Goal: Transaction & Acquisition: Obtain resource

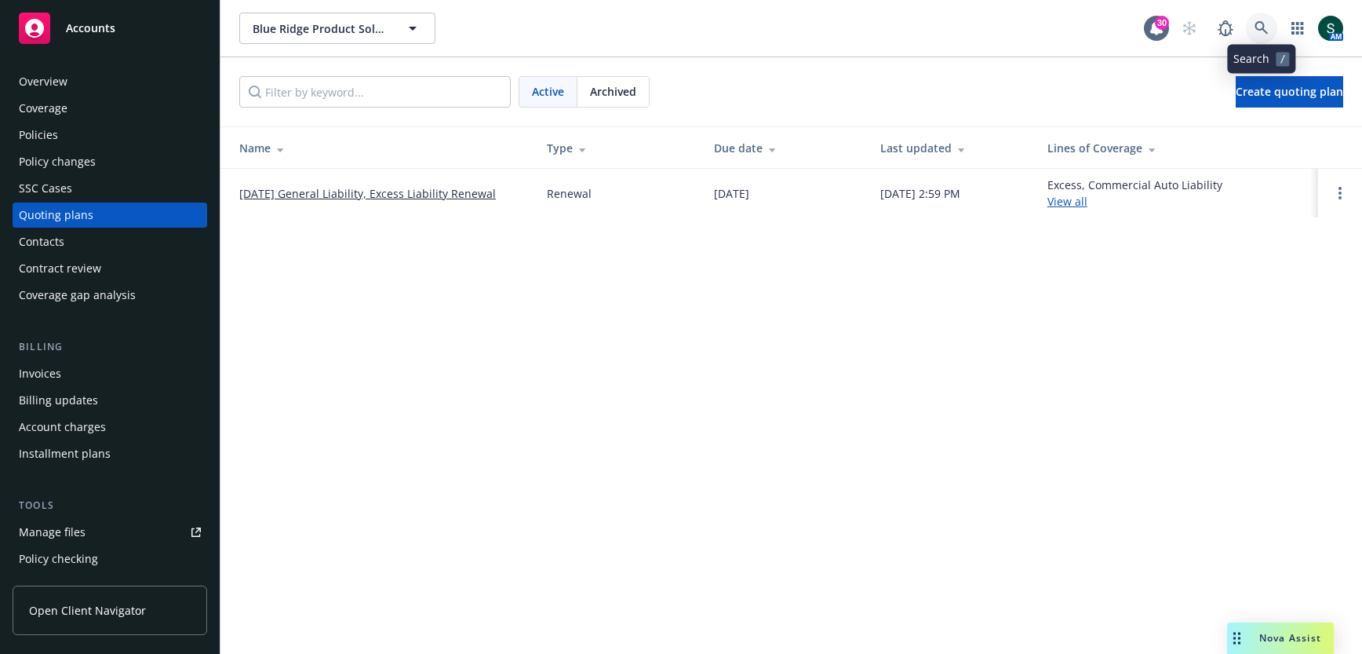
click at [1266, 15] on link at bounding box center [1261, 28] width 31 height 31
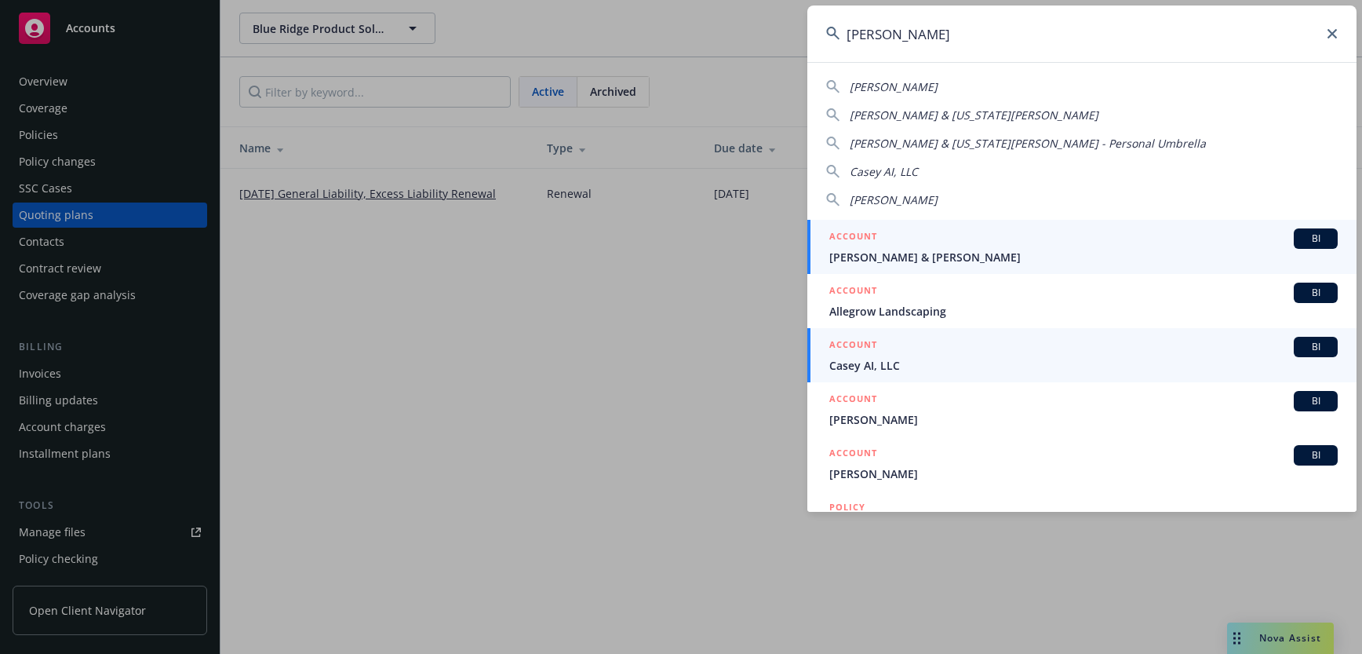
type input "casey"
click at [866, 361] on span "Casey AI, LLC" at bounding box center [1083, 365] width 508 height 16
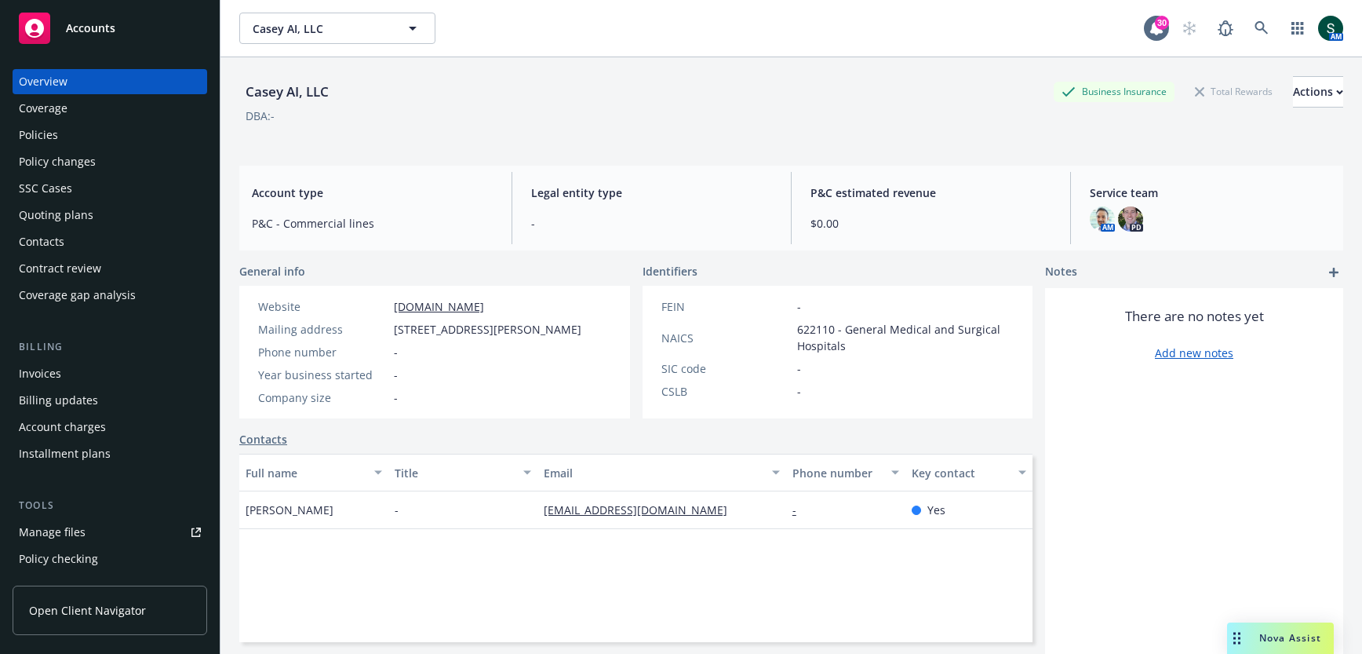
click at [49, 133] on div "Policies" at bounding box center [38, 134] width 39 height 25
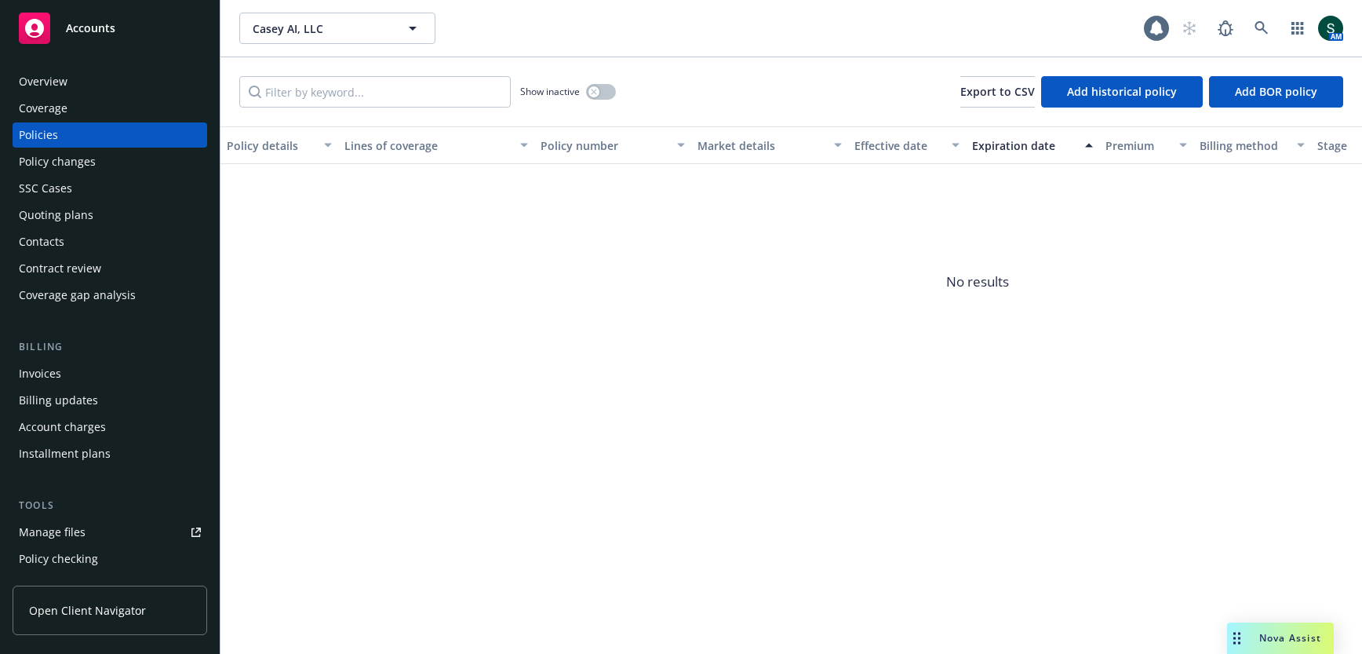
click at [47, 214] on div "Quoting plans" at bounding box center [56, 214] width 75 height 25
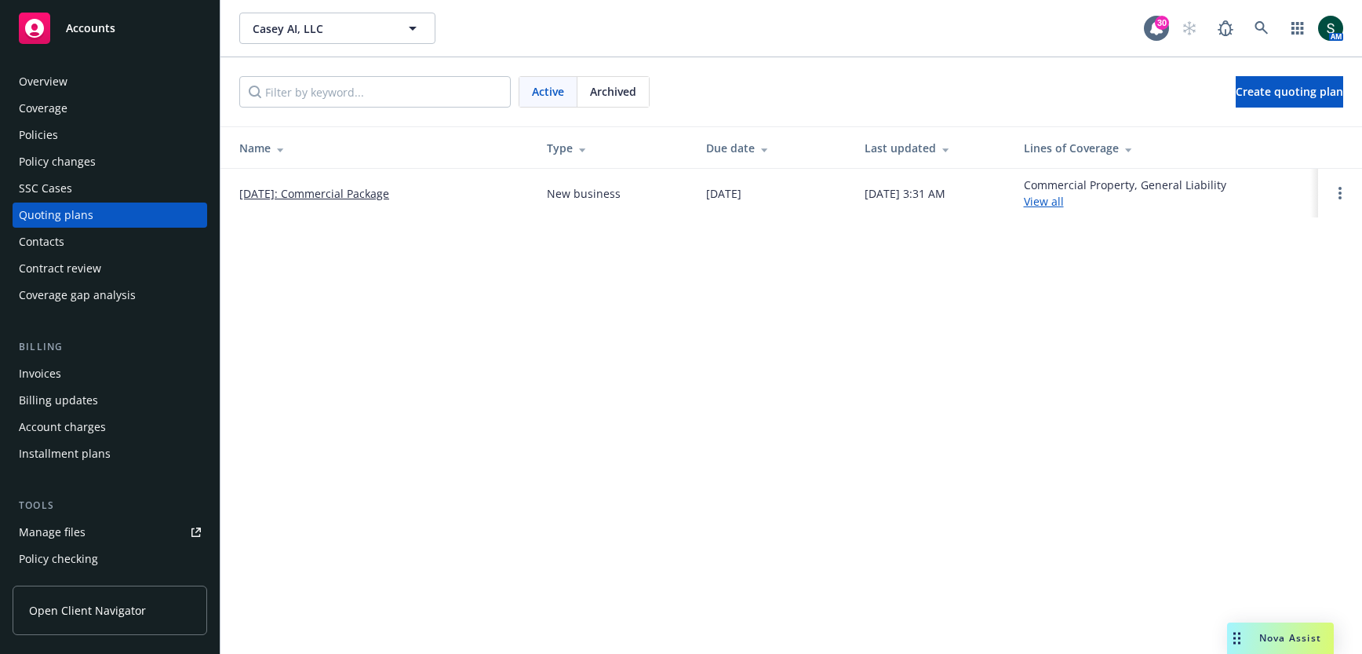
click at [341, 185] on link "[DATE]: Commercial Package" at bounding box center [314, 193] width 150 height 16
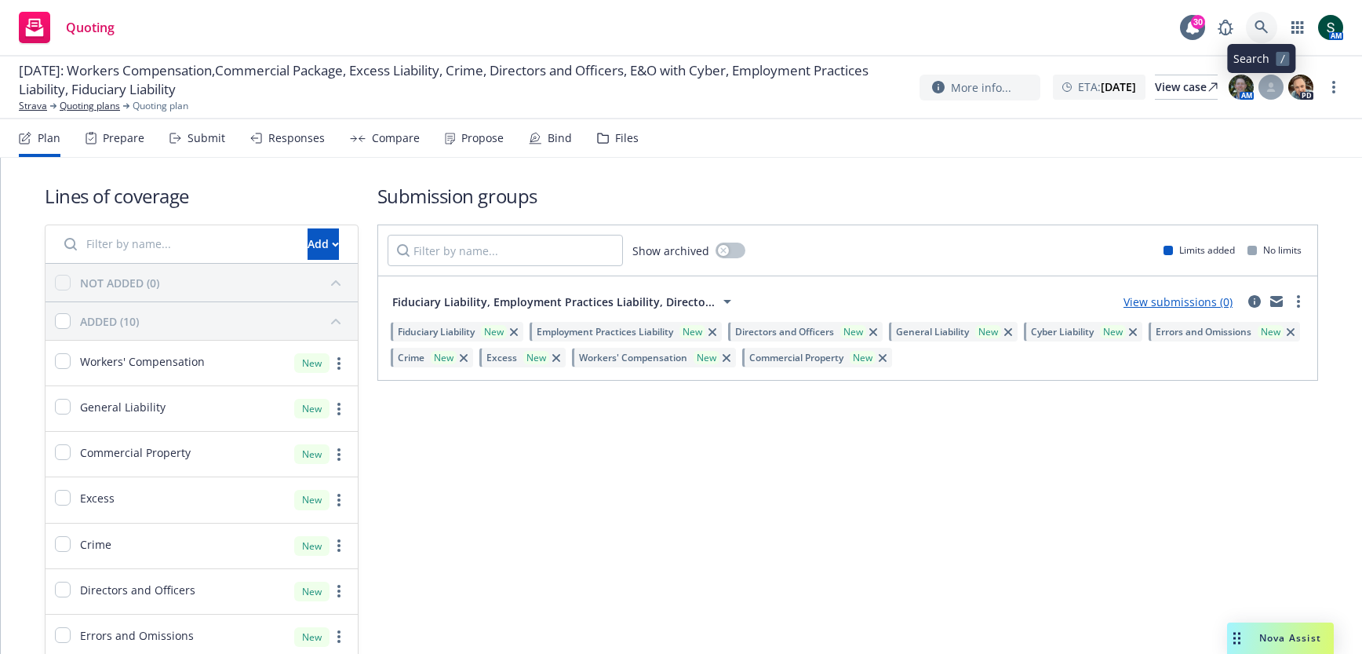
click at [1259, 24] on icon at bounding box center [1261, 27] width 14 height 14
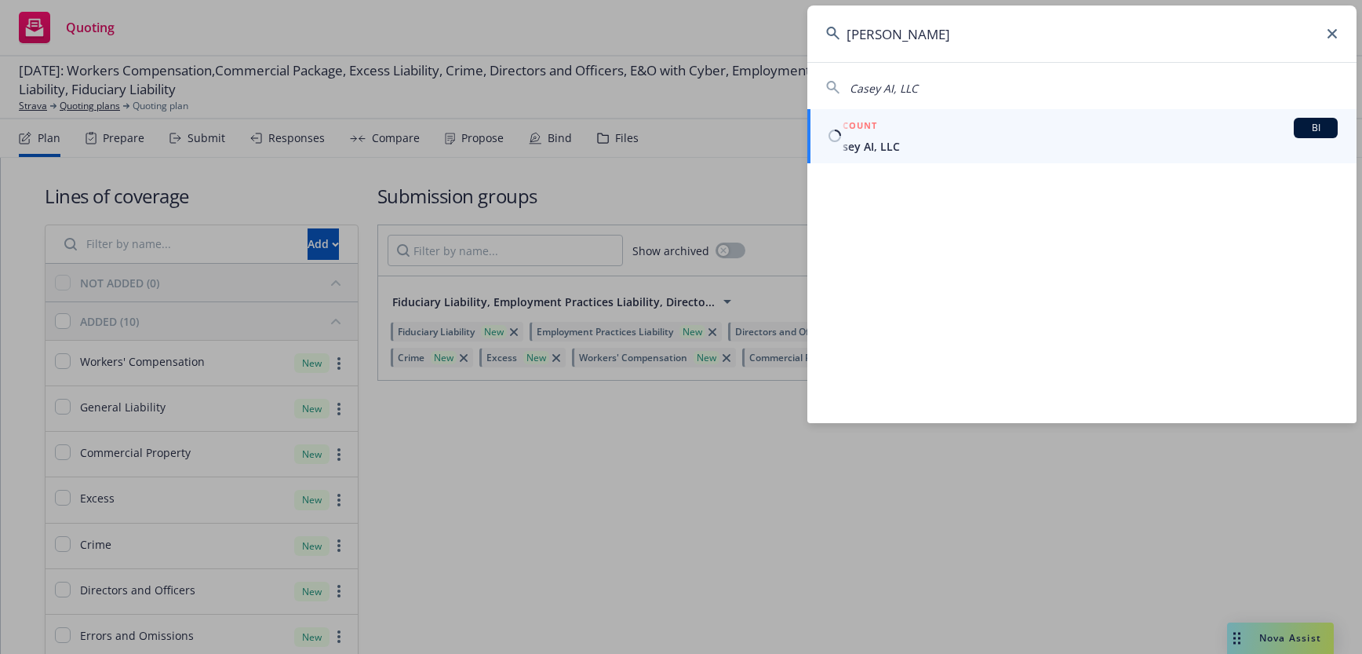
type input "casey ai"
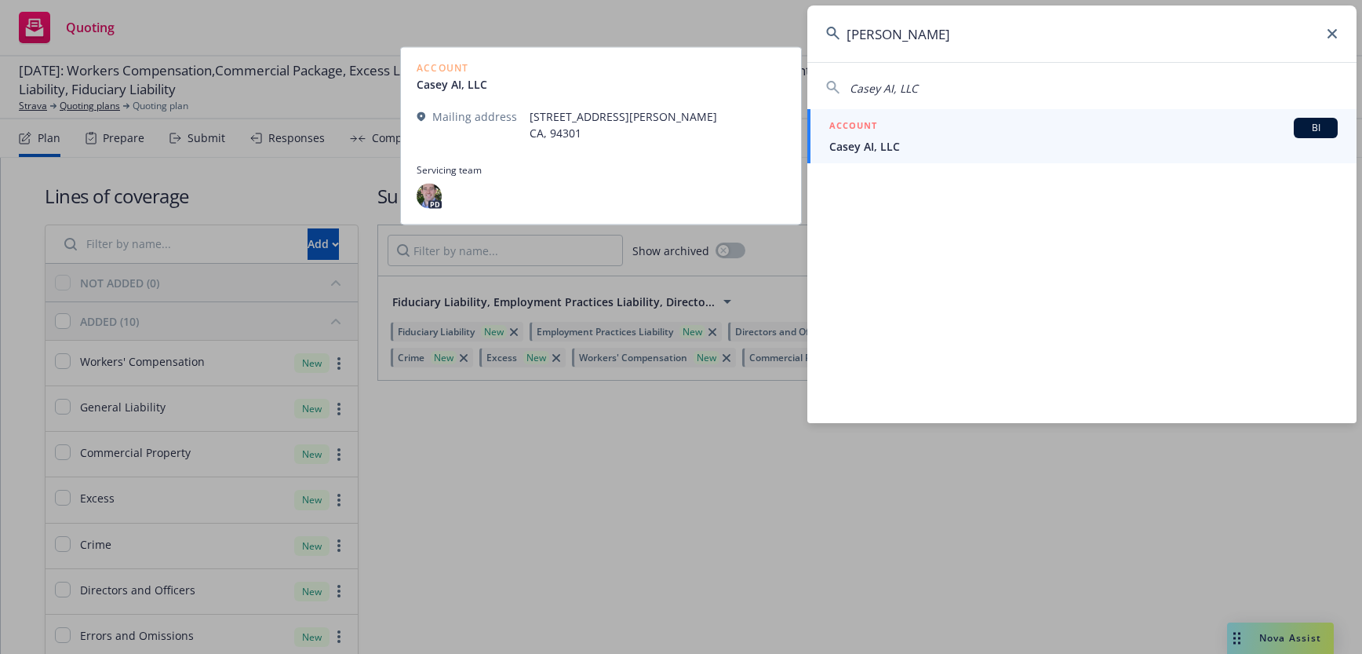
click at [890, 140] on span "Casey AI, LLC" at bounding box center [1083, 146] width 508 height 16
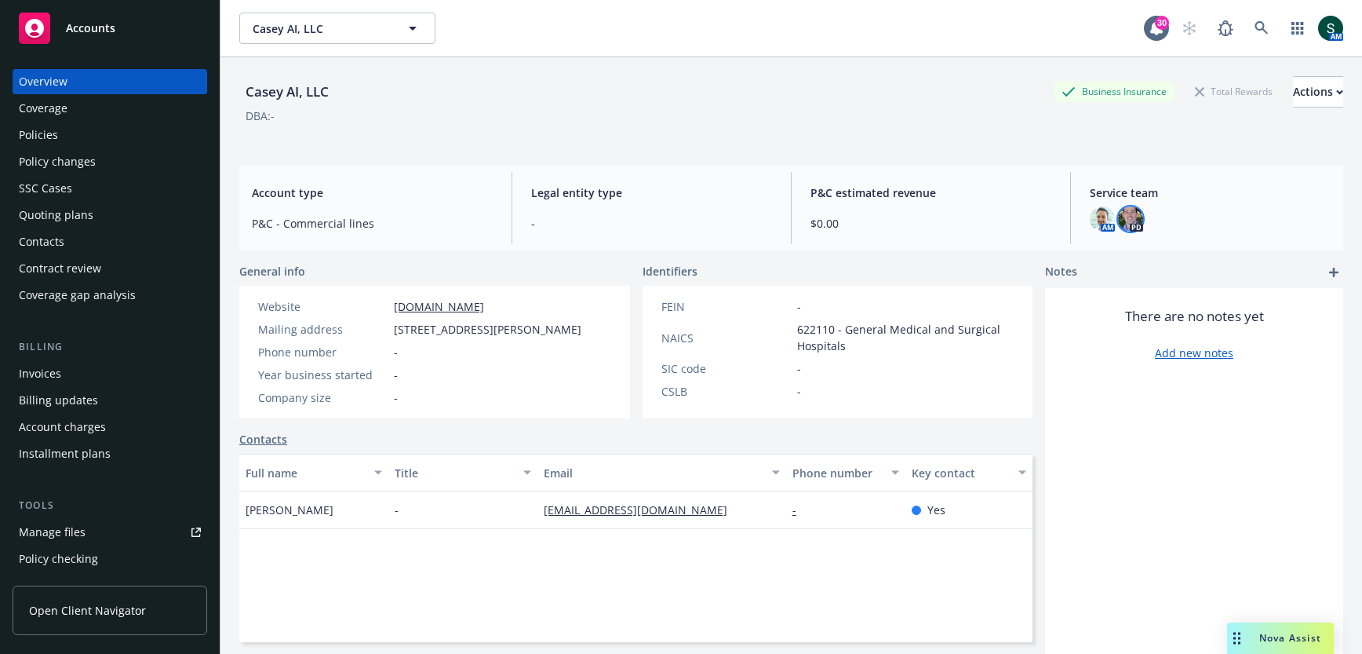
click at [1126, 215] on img at bounding box center [1130, 218] width 25 height 25
click at [1196, 201] on div "Service team AM PD" at bounding box center [1210, 208] width 266 height 72
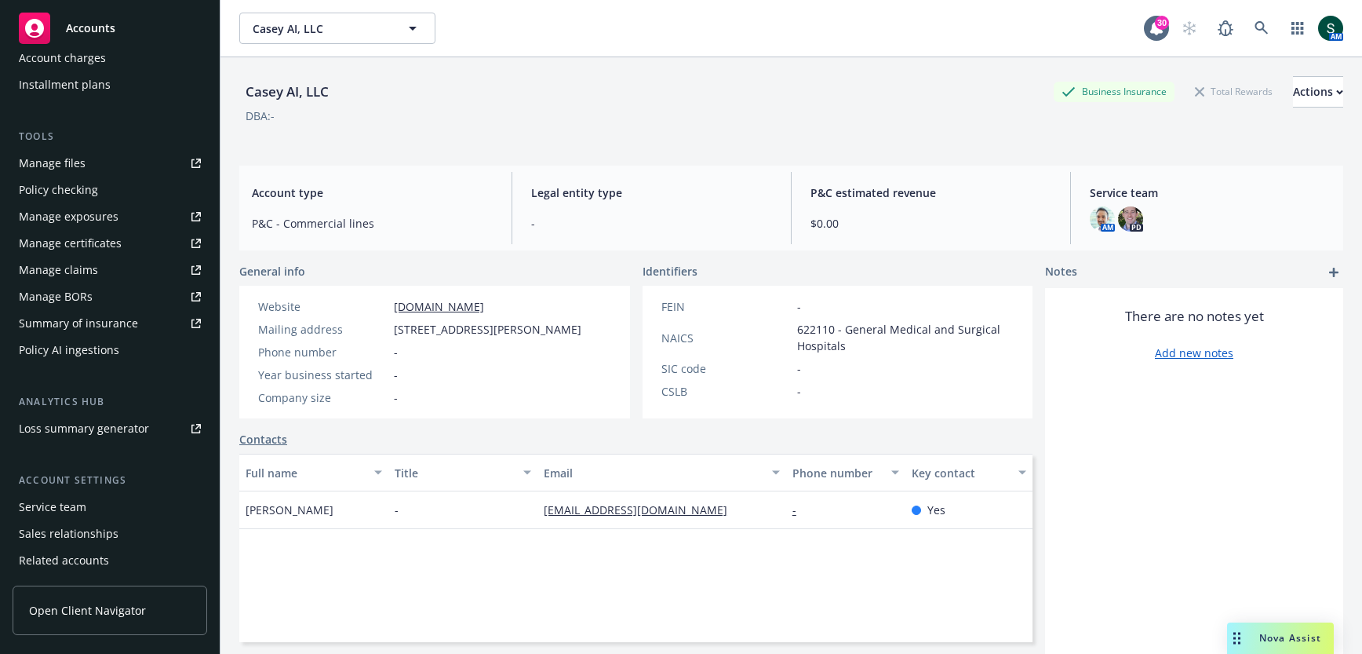
scroll to position [421, 0]
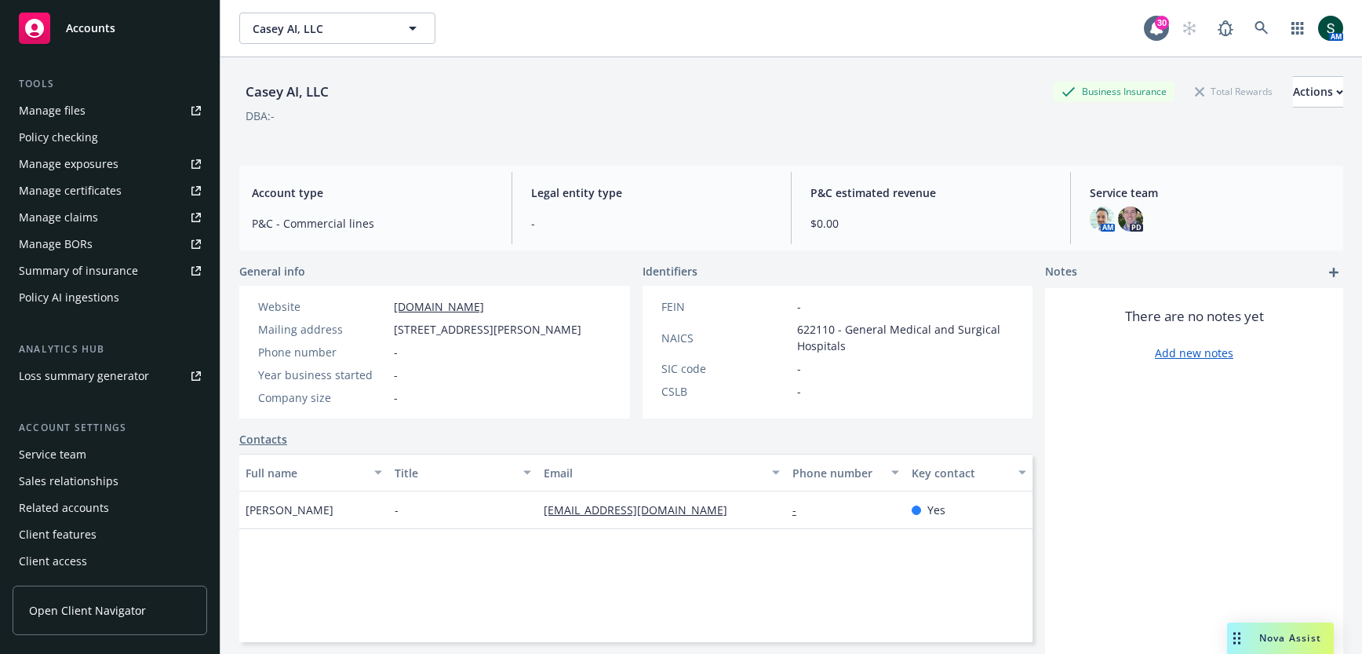
click at [38, 461] on div "Service team" at bounding box center [52, 454] width 67 height 25
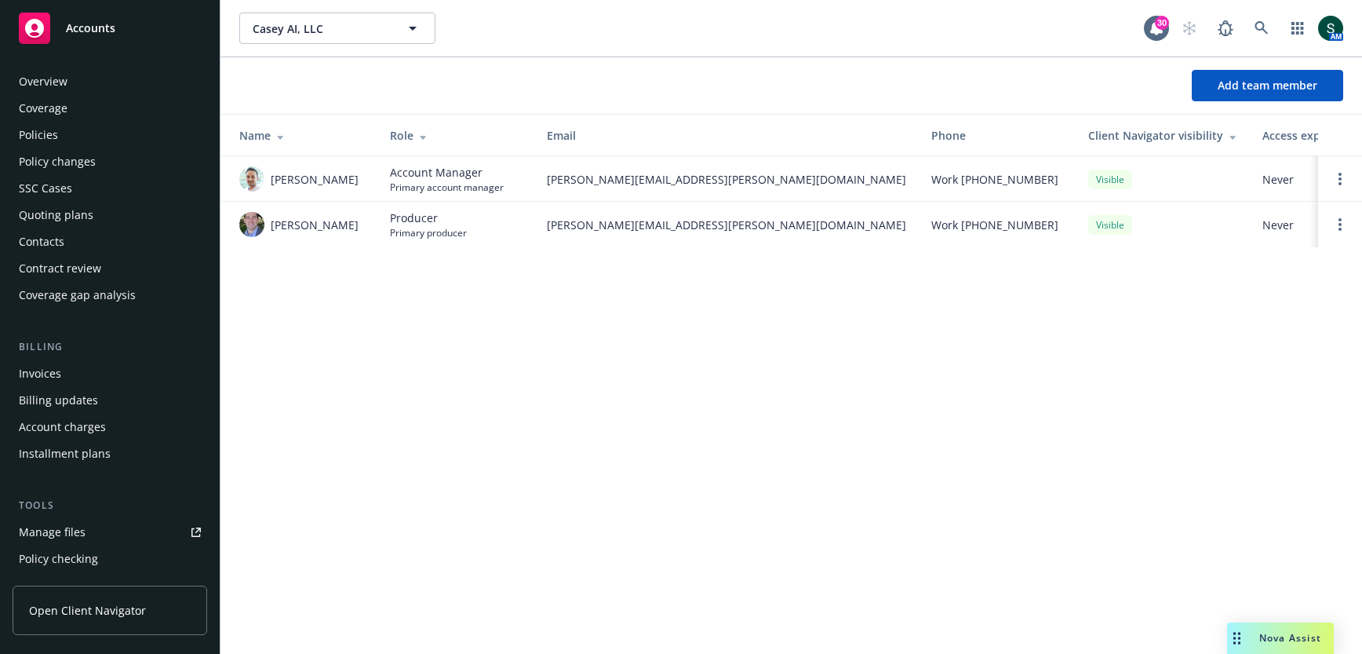
click at [57, 82] on div "Overview" at bounding box center [43, 81] width 49 height 25
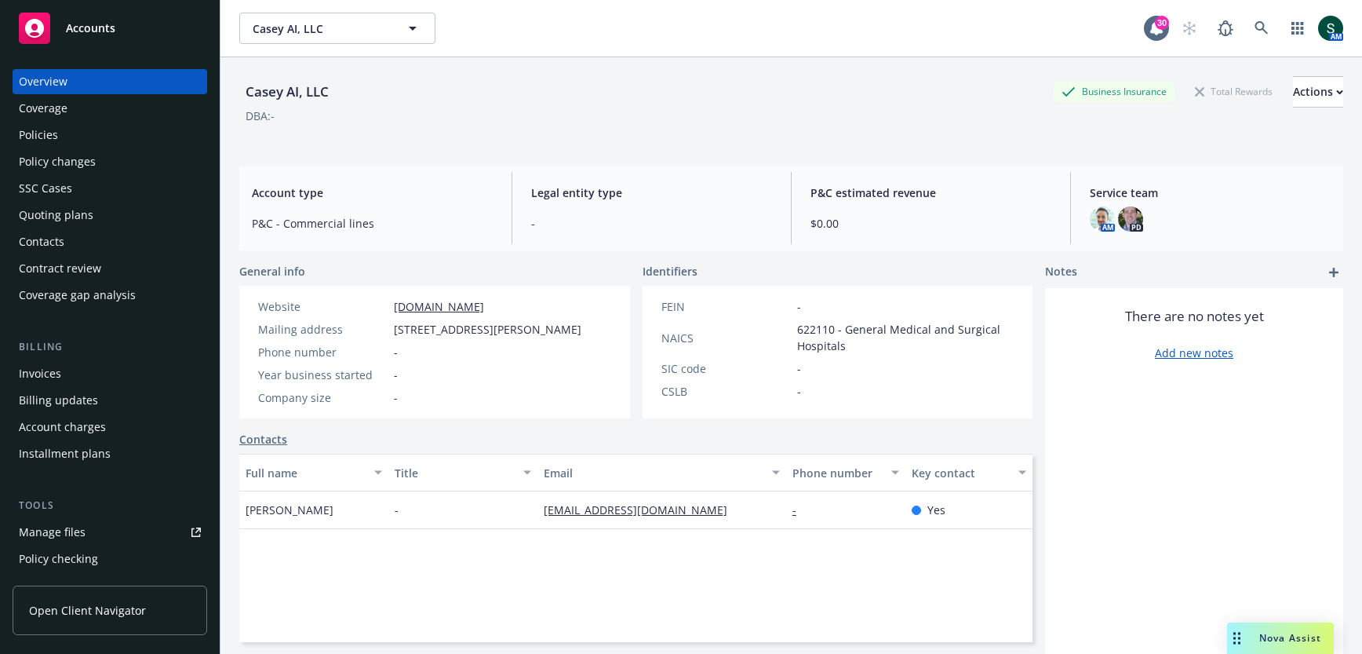
click at [46, 147] on div "Overview Coverage Policies Policy changes SSC Cases Quoting plans Contacts Cont…" at bounding box center [110, 188] width 195 height 239
click at [43, 133] on div "Policies" at bounding box center [38, 134] width 39 height 25
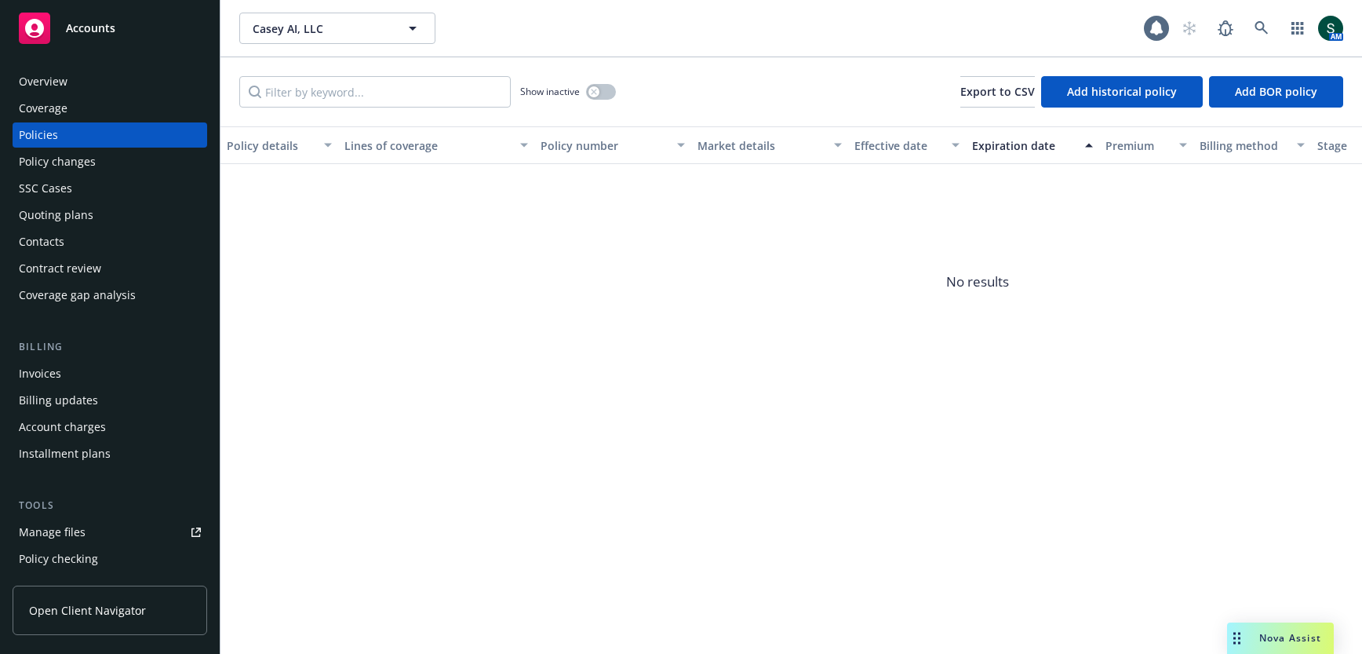
click at [91, 96] on div "Coverage" at bounding box center [110, 108] width 182 height 25
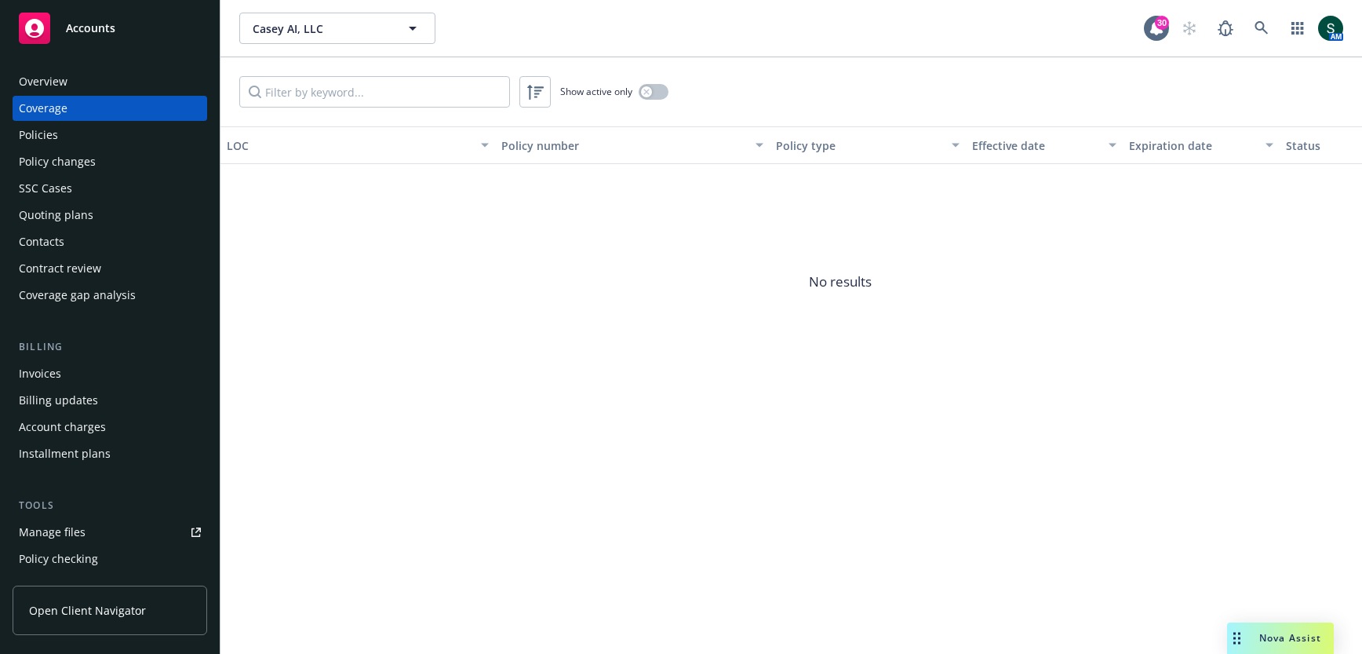
click at [42, 92] on div "Overview" at bounding box center [43, 81] width 49 height 25
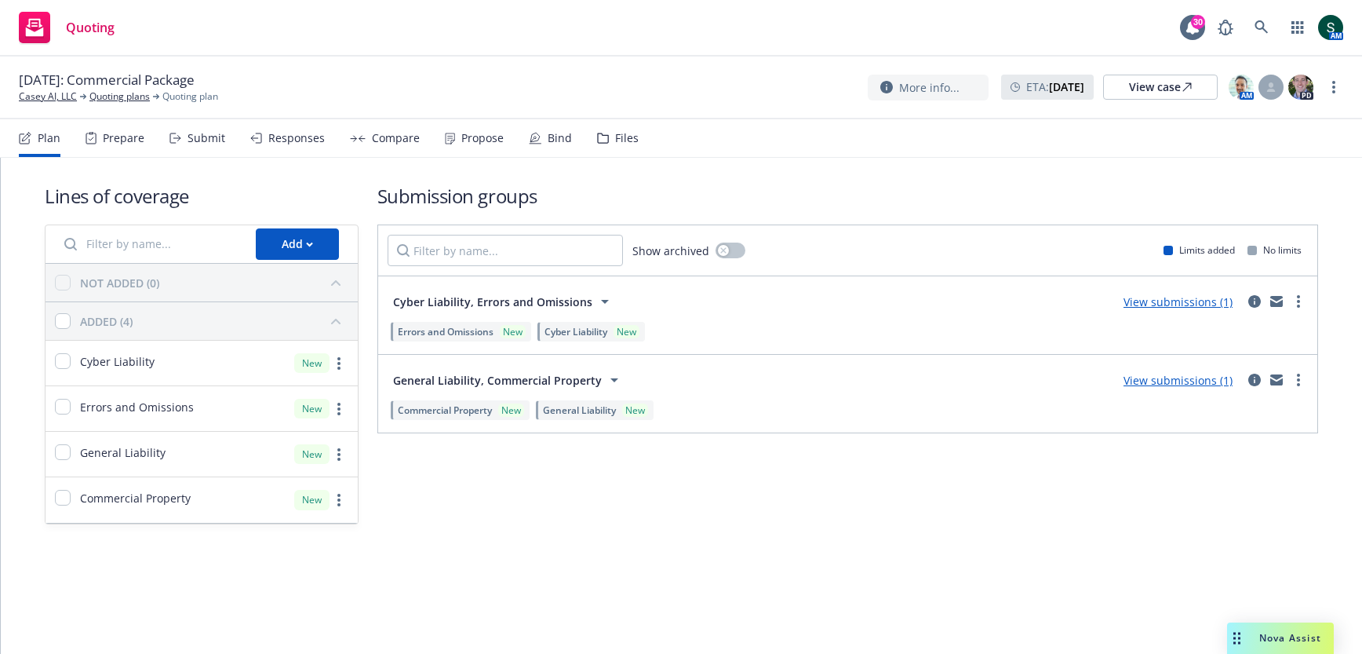
click at [1189, 373] on link "View submissions (1)" at bounding box center [1177, 380] width 109 height 15
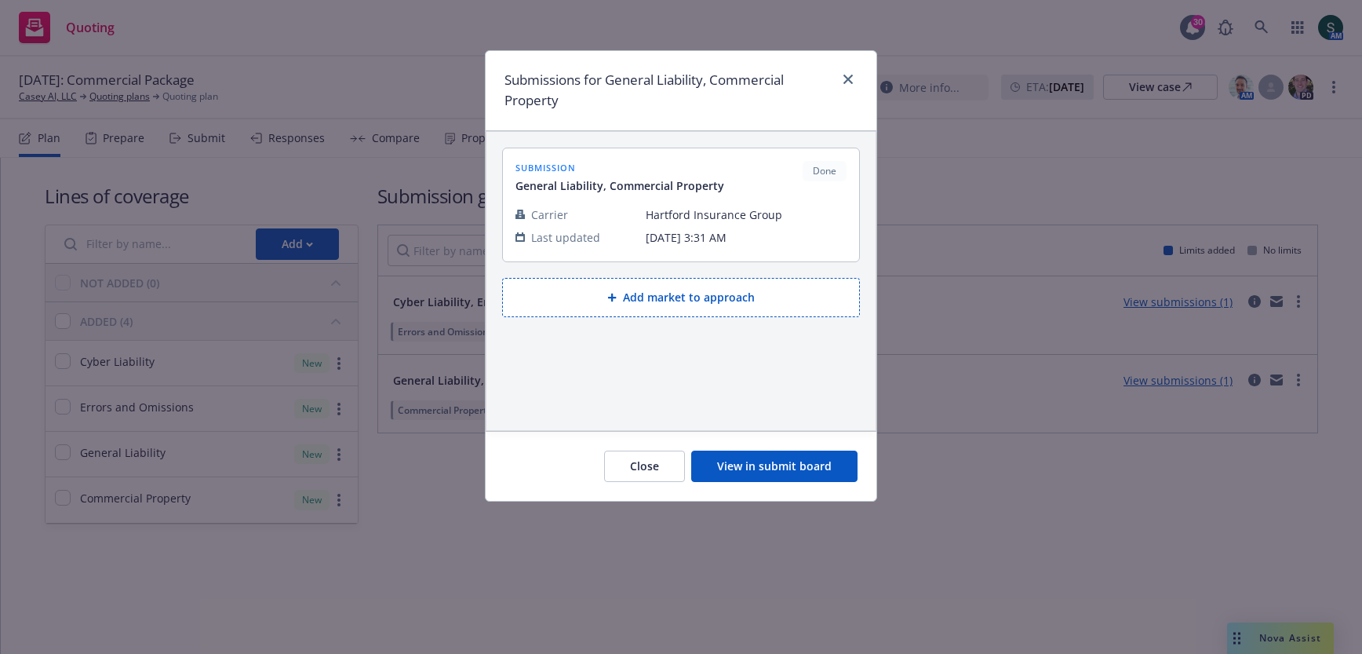
click at [680, 194] on div at bounding box center [680, 198] width 331 height 9
click at [759, 461] on button "View in submit board" at bounding box center [774, 465] width 166 height 31
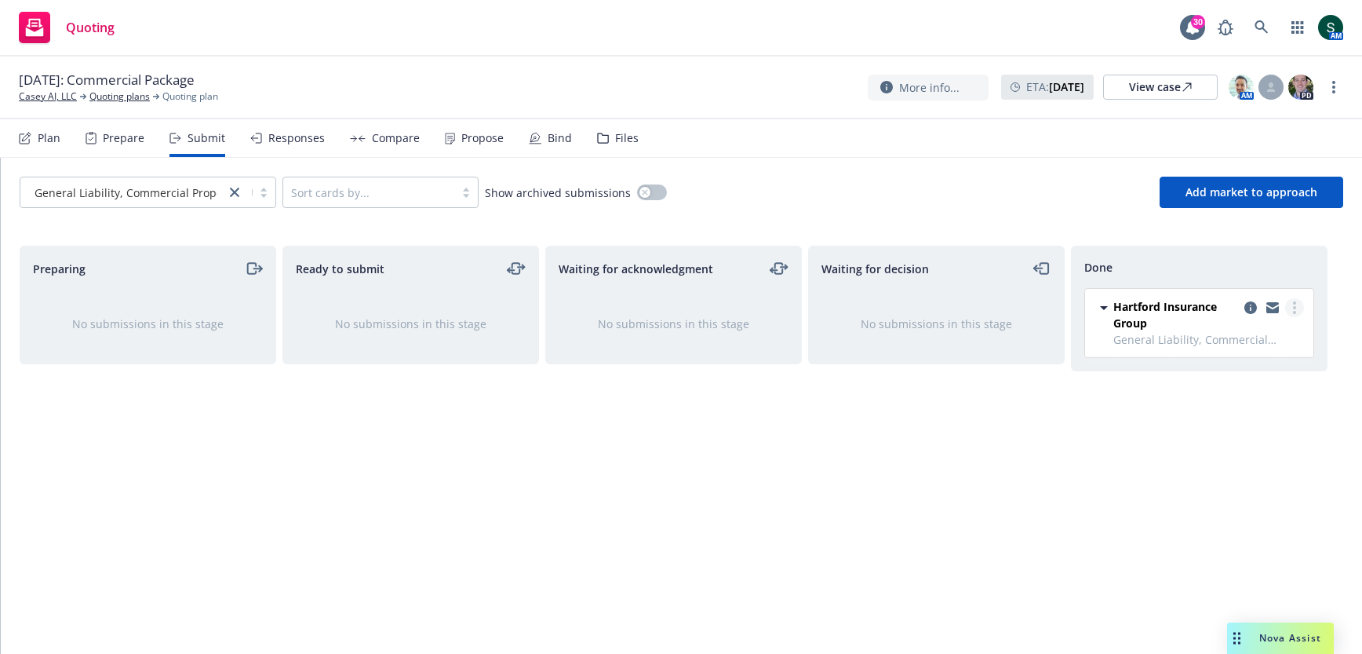
click at [1294, 306] on circle "more" at bounding box center [1294, 307] width 3 height 3
click at [1163, 314] on span "Hartford Insurance Group" at bounding box center [1175, 314] width 125 height 33
click at [616, 137] on div "Files" at bounding box center [627, 138] width 24 height 13
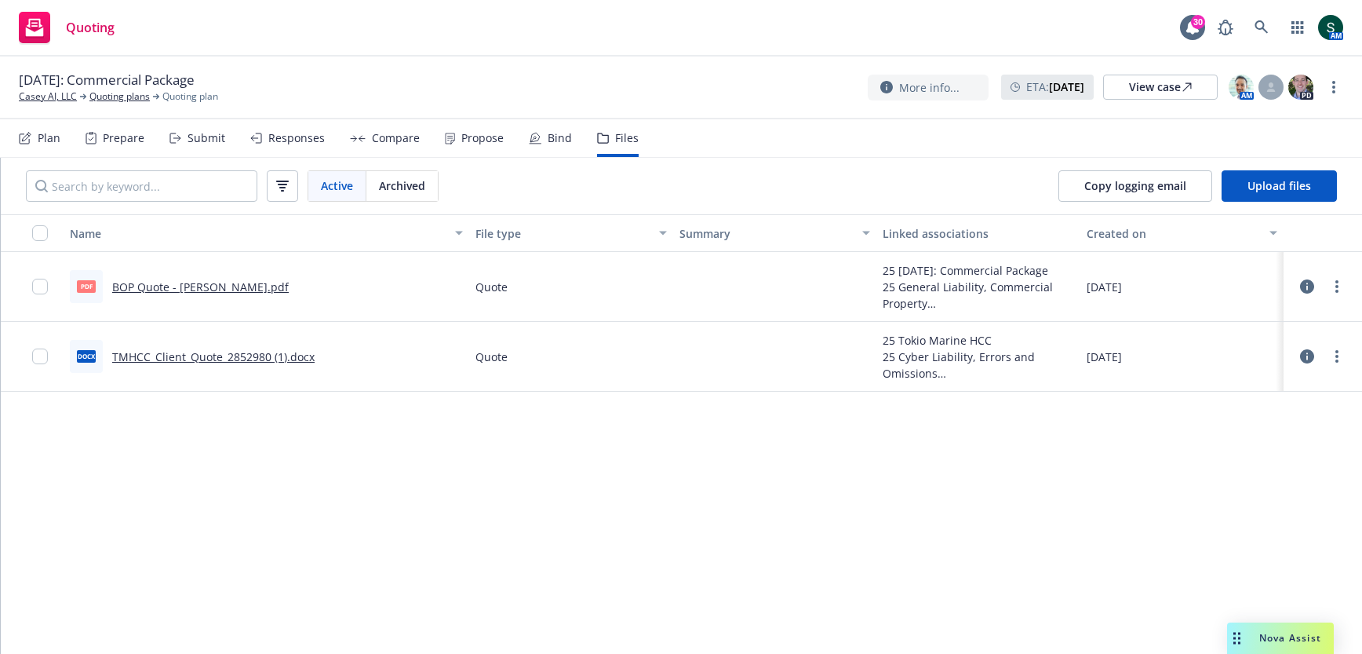
click at [205, 286] on link "BOP Quote - Casey AI.pdf" at bounding box center [200, 286] width 177 height 15
click at [486, 143] on div "Propose" at bounding box center [482, 138] width 42 height 13
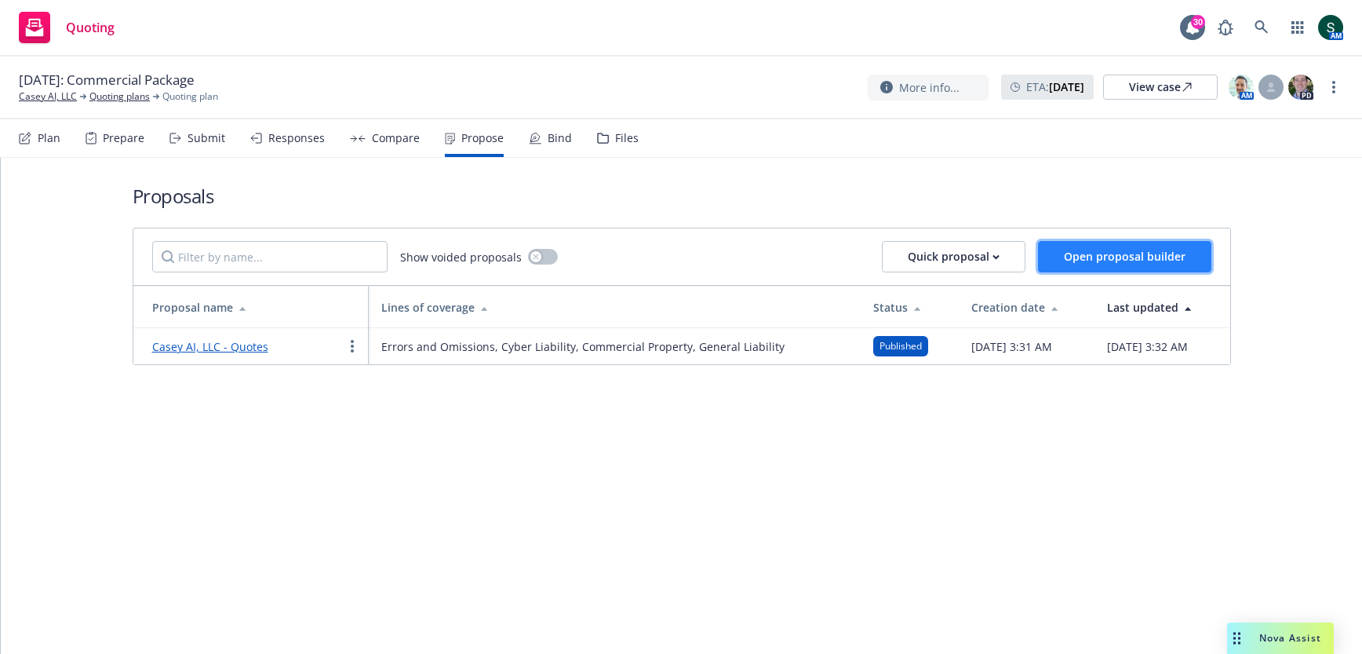
click at [1098, 256] on span "Open proposal builder" at bounding box center [1125, 256] width 122 height 15
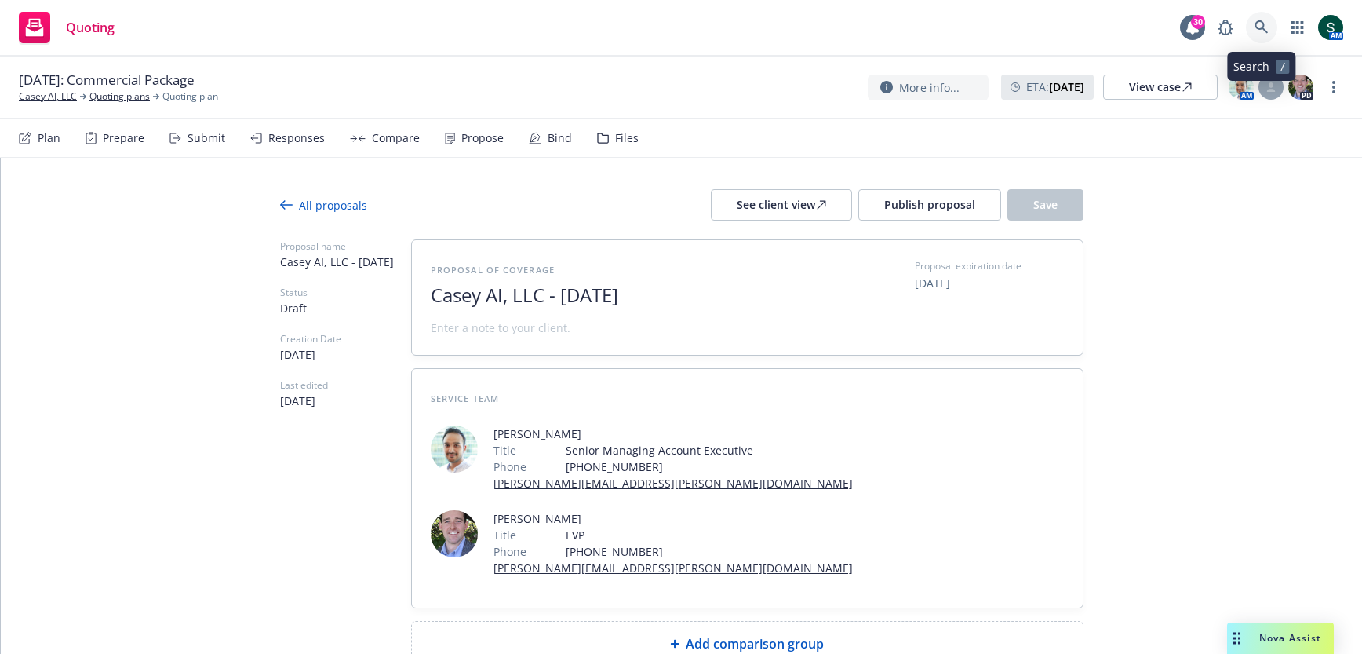
click at [1275, 28] on link at bounding box center [1261, 27] width 31 height 31
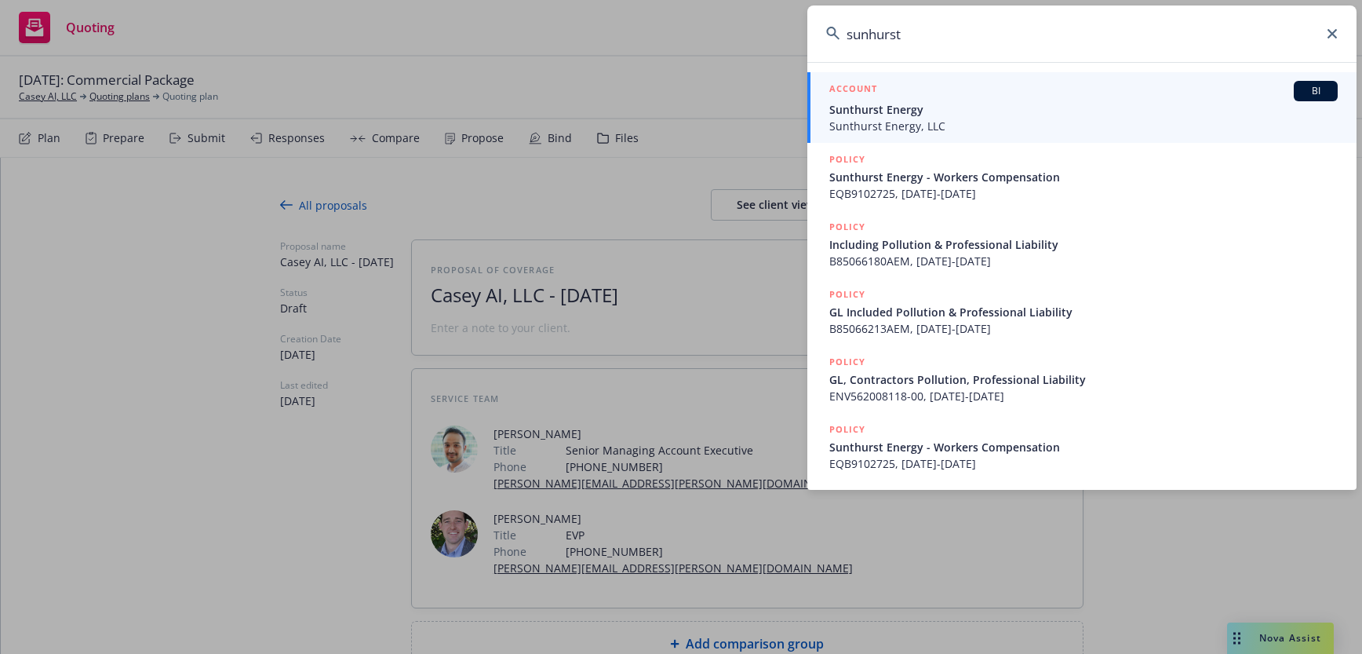
type input "sunhurst"
click at [910, 141] on link "ACCOUNT BI Sunthurst Energy Sunthurst Energy, LLC" at bounding box center [1081, 107] width 549 height 71
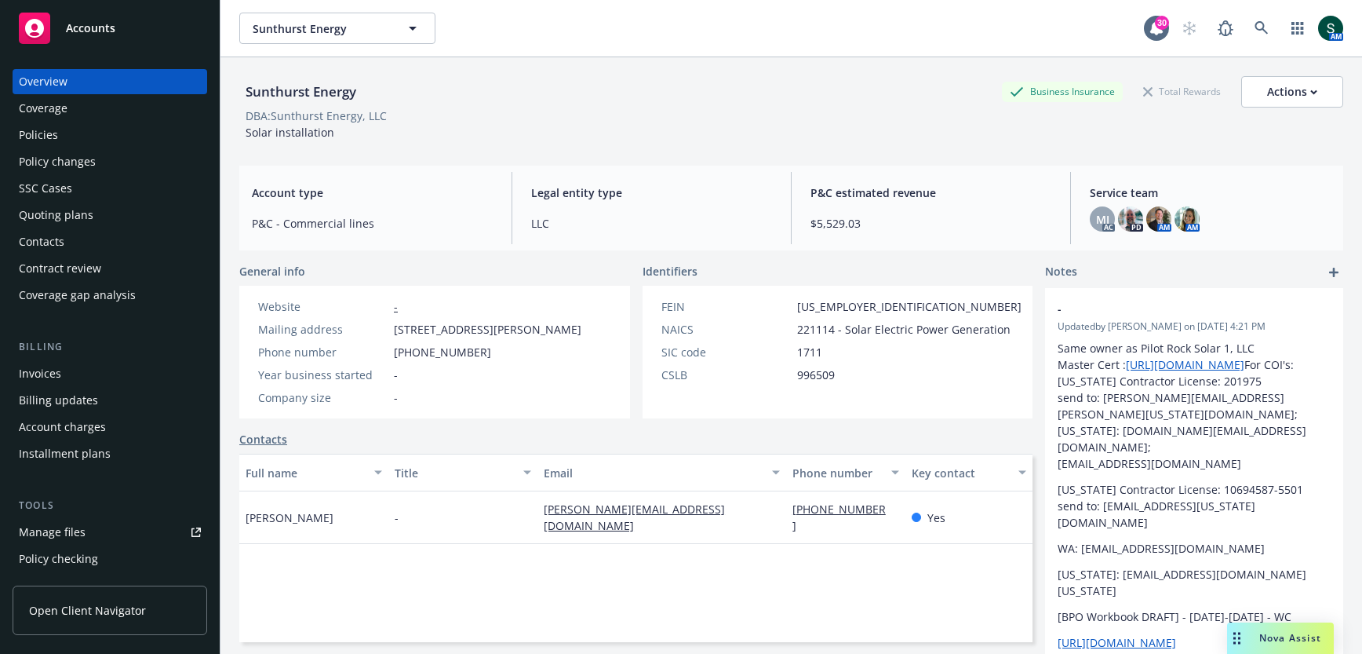
click at [61, 134] on div "Policies" at bounding box center [110, 134] width 182 height 25
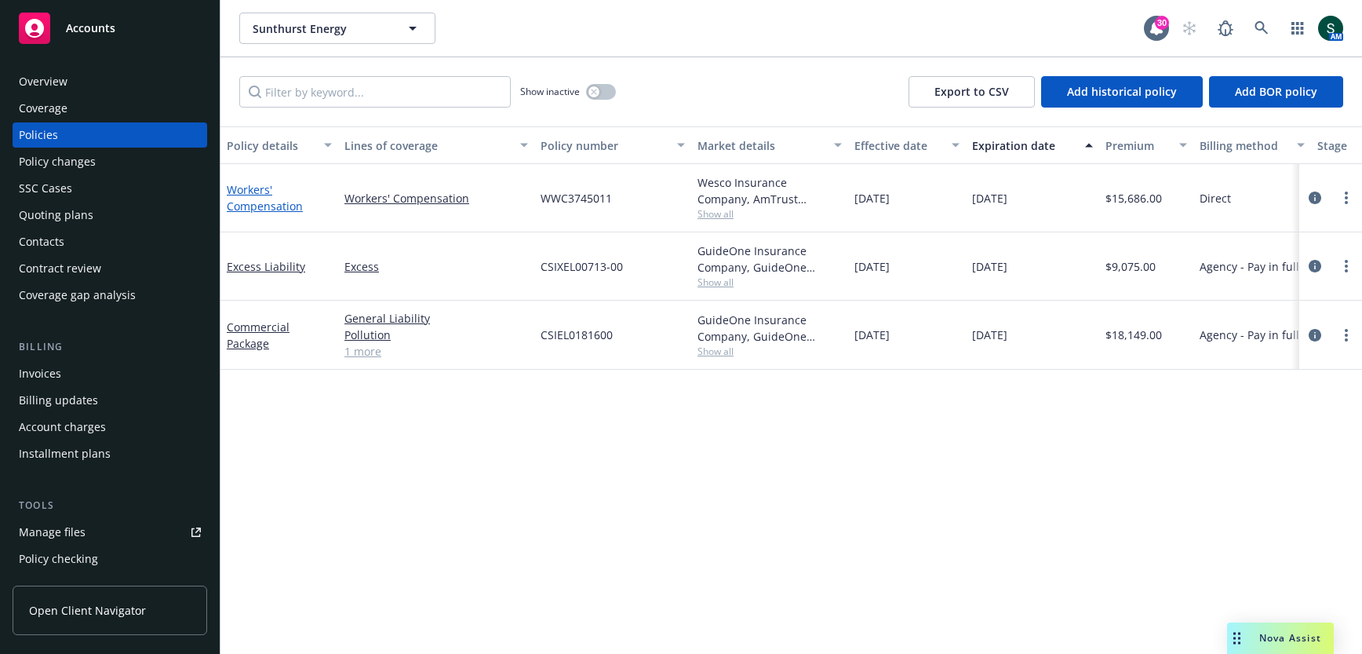
click at [266, 201] on link "Workers' Compensation" at bounding box center [265, 197] width 76 height 31
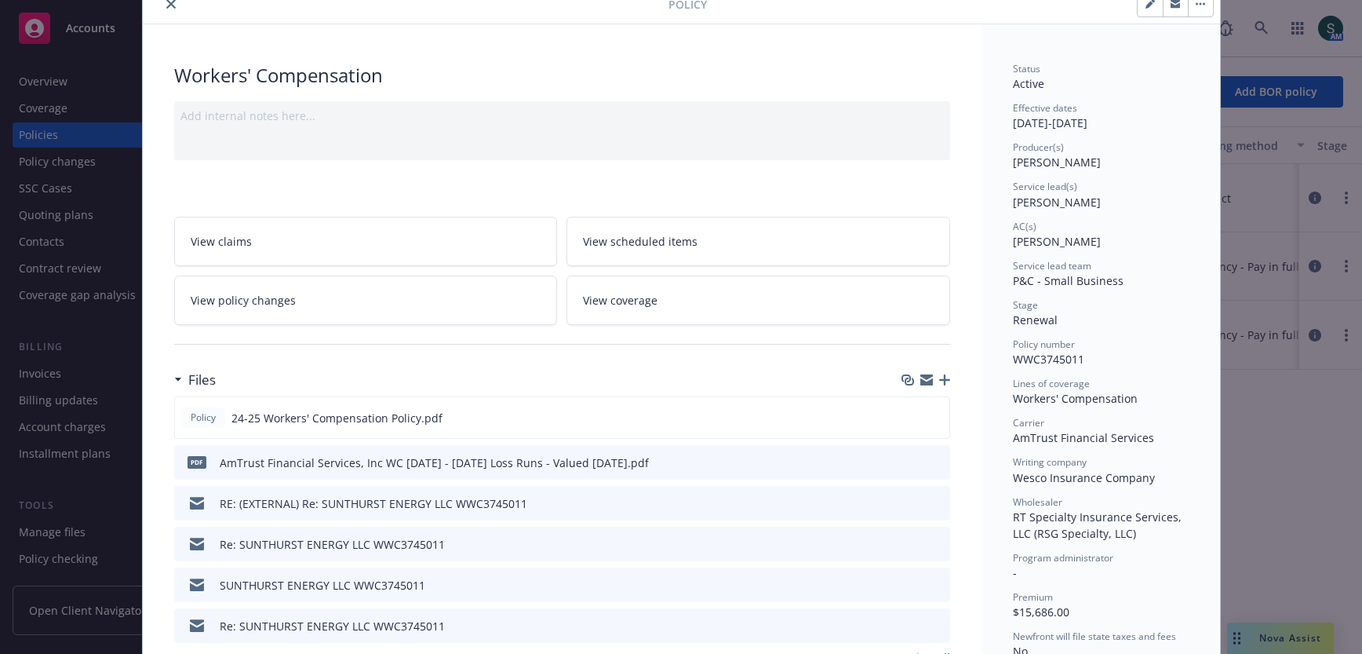
scroll to position [85, 0]
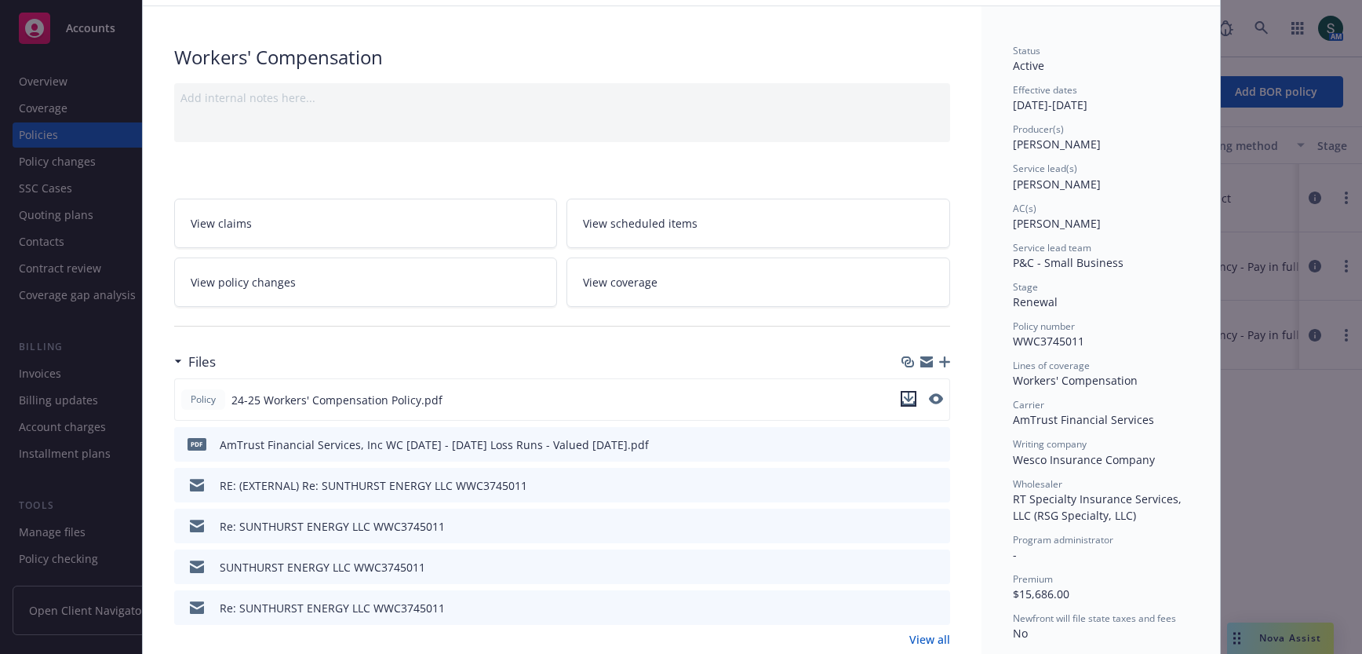
click at [905, 394] on icon "download file" at bounding box center [908, 398] width 13 height 13
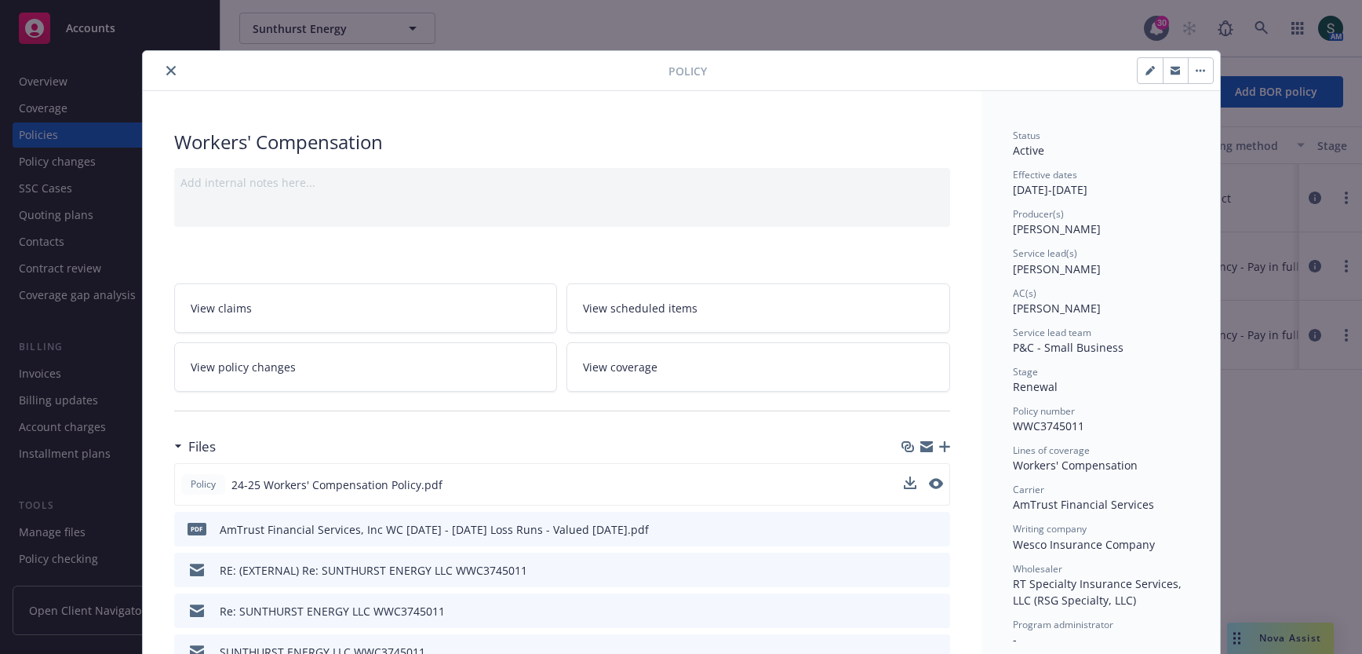
click at [169, 68] on icon "close" at bounding box center [170, 70] width 9 height 9
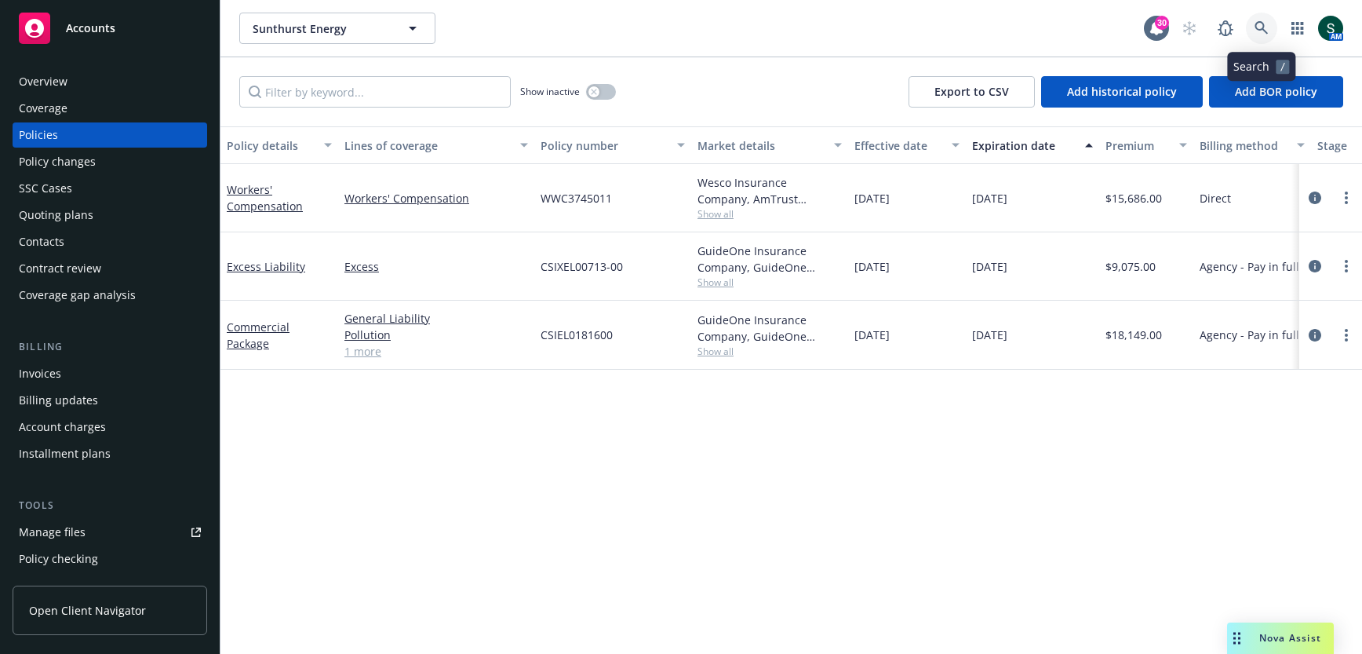
click at [1257, 21] on icon at bounding box center [1260, 27] width 13 height 13
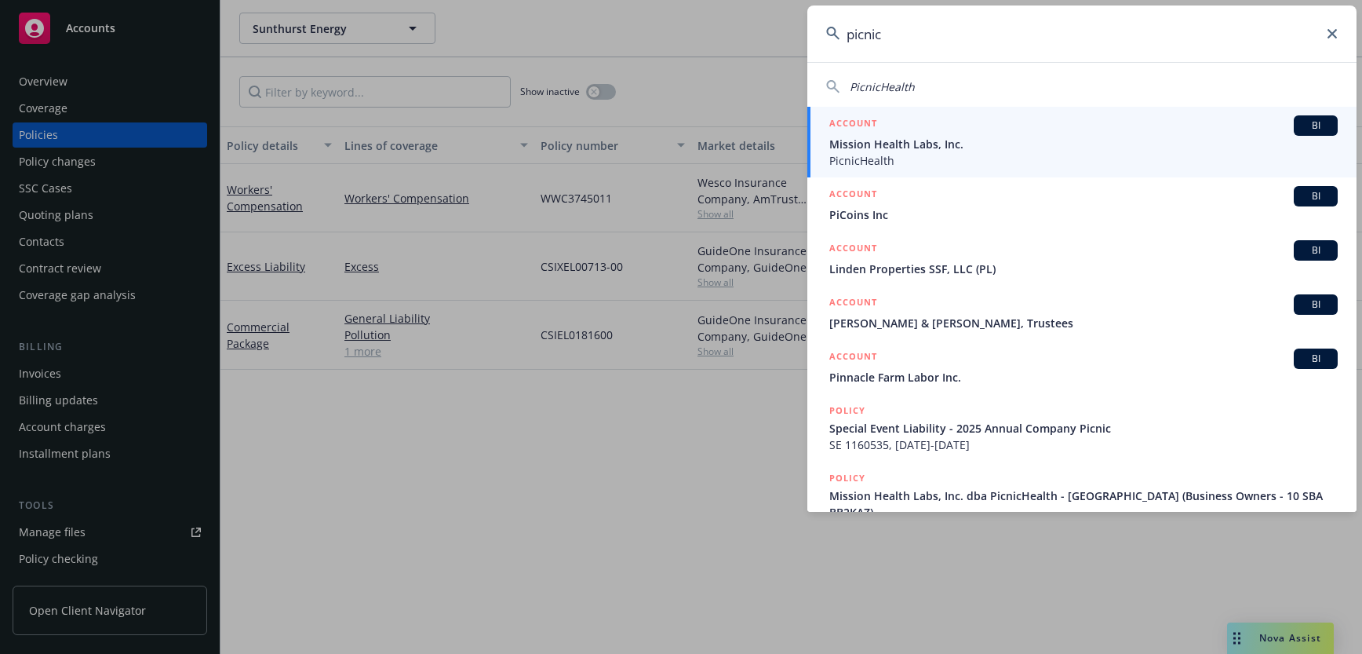
type input "picnic"
